Goal: Entertainment & Leisure: Consume media (video, audio)

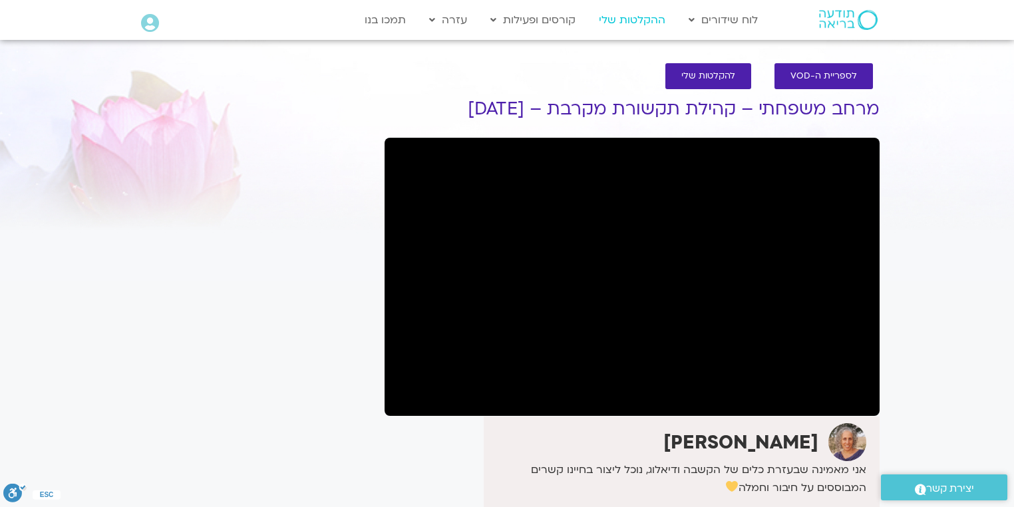
click at [620, 14] on link "ההקלטות שלי" at bounding box center [632, 19] width 80 height 25
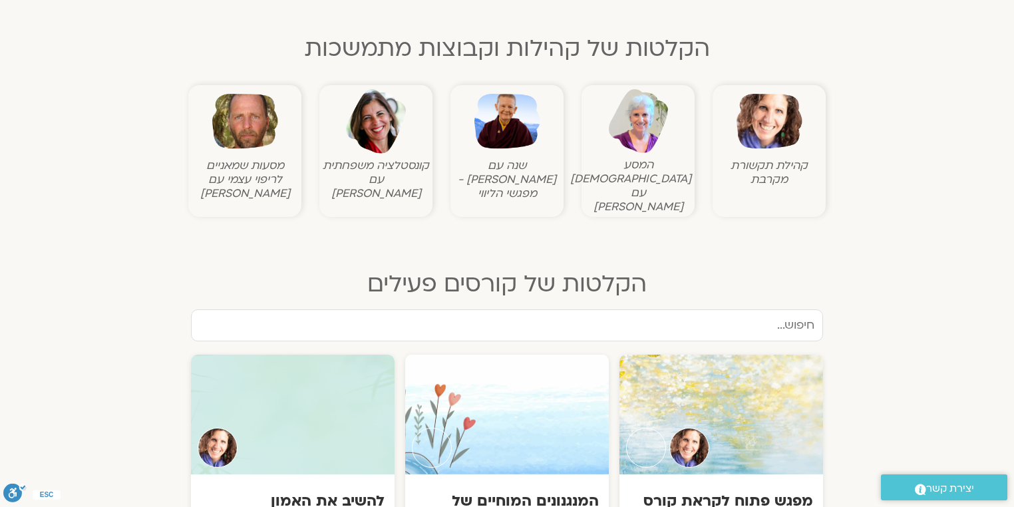
scroll to position [266, 0]
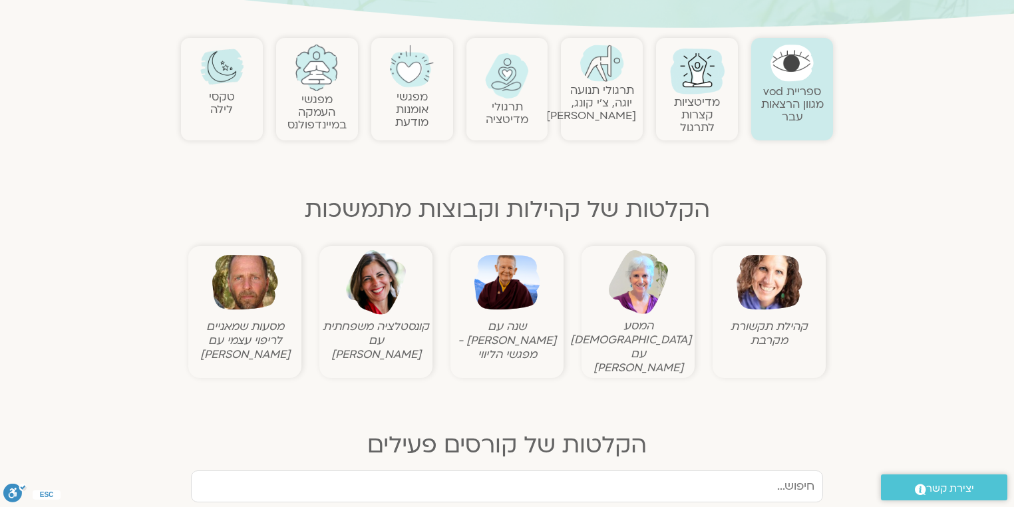
click at [778, 277] on img at bounding box center [770, 283] width 66 height 66
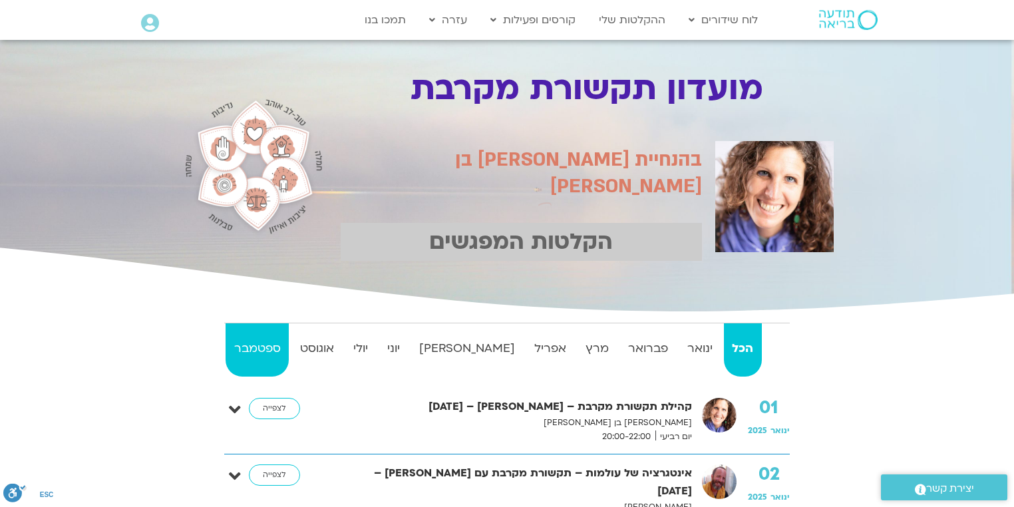
click at [259, 349] on strong "ספטמבר" at bounding box center [257, 349] width 63 height 20
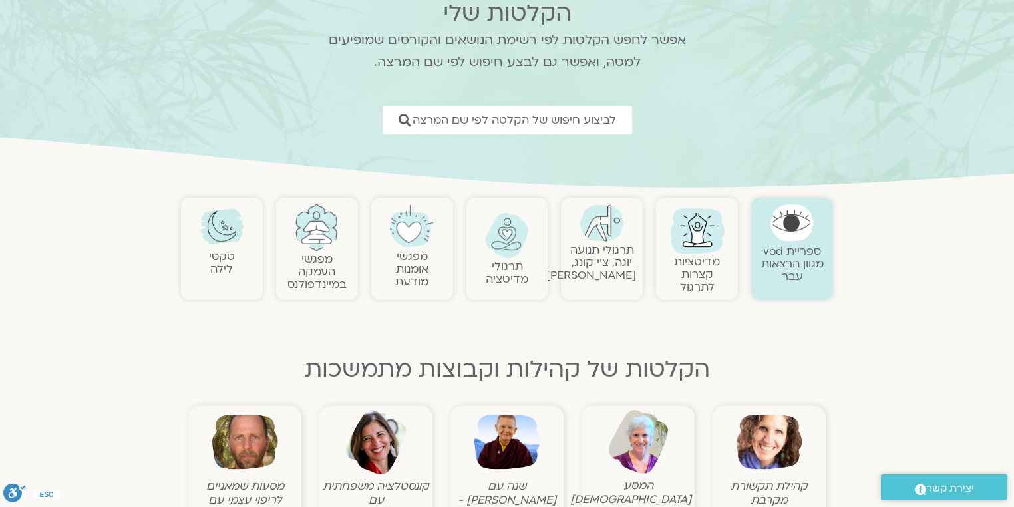
scroll to position [107, 0]
click at [795, 248] on link "ספריית vod מגוון הרצאות עבר" at bounding box center [793, 264] width 63 height 41
click at [795, 247] on link "ספריית vod מגוון הרצאות עבר" at bounding box center [793, 264] width 63 height 41
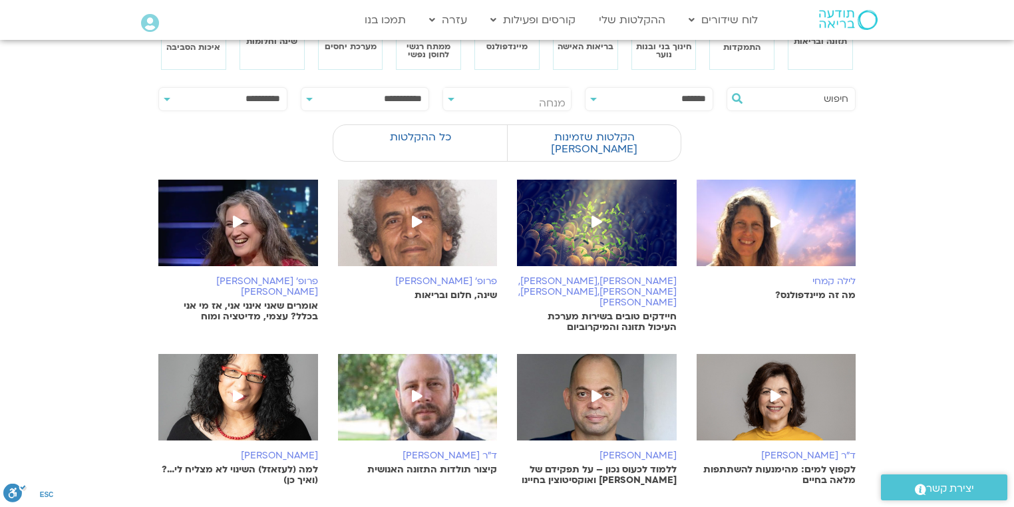
scroll to position [107, 0]
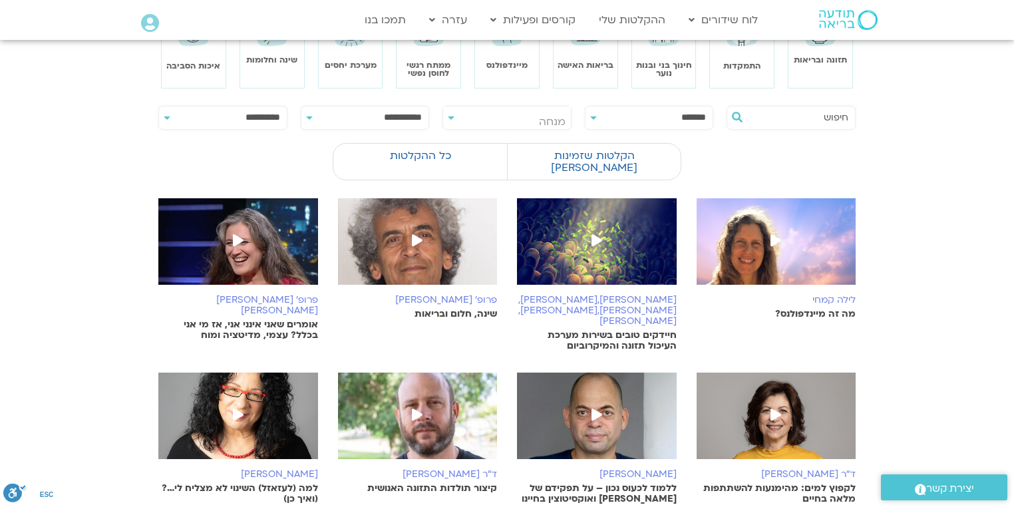
click at [227, 295] on div "פרופ' אביבה ברקוביץ' אוחנה אומרים שאני אינני אני, אז מי אני בכלל? עצמי, מדיטציה…" at bounding box center [238, 318] width 160 height 46
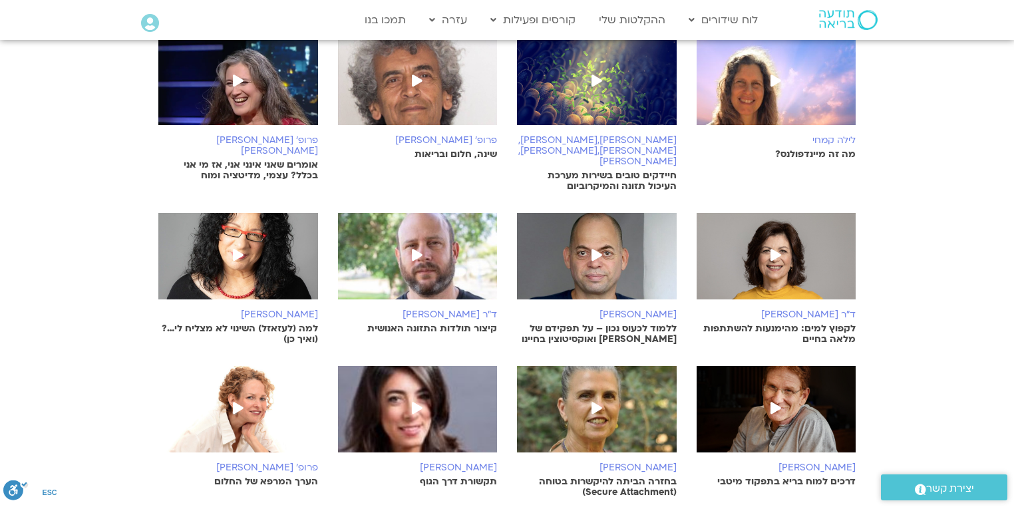
scroll to position [213, 0]
